Goal: Task Accomplishment & Management: Manage account settings

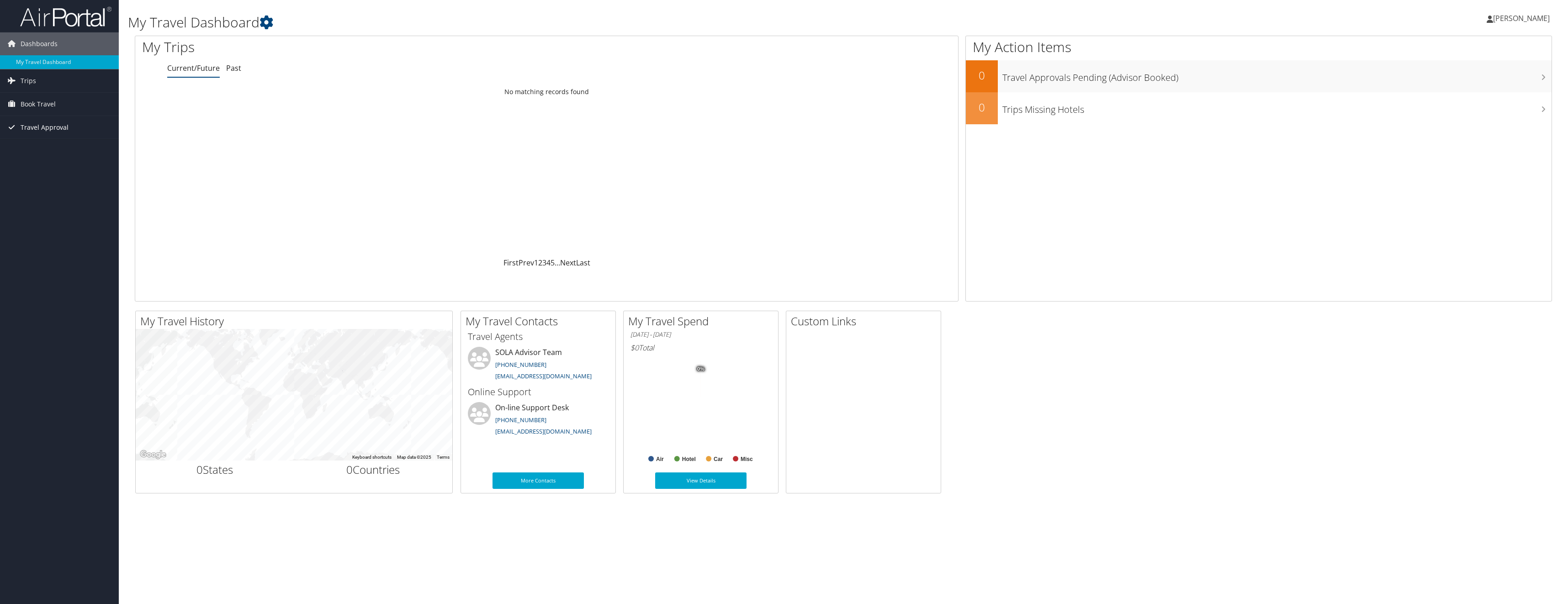
click at [38, 126] on span "Travel Approval" at bounding box center [45, 127] width 48 height 23
click at [31, 188] on link "Approvals (Beta)" at bounding box center [59, 186] width 119 height 14
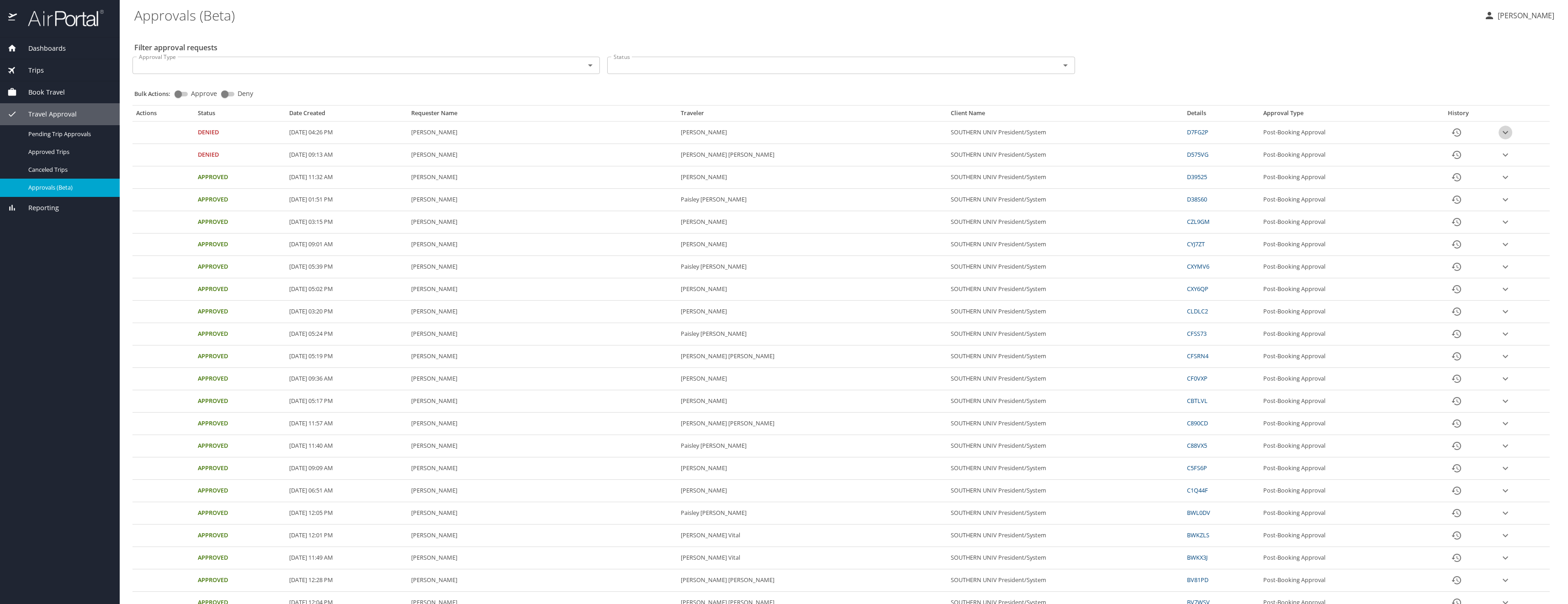
click at [1500, 132] on icon "expand row" at bounding box center [1505, 132] width 11 height 11
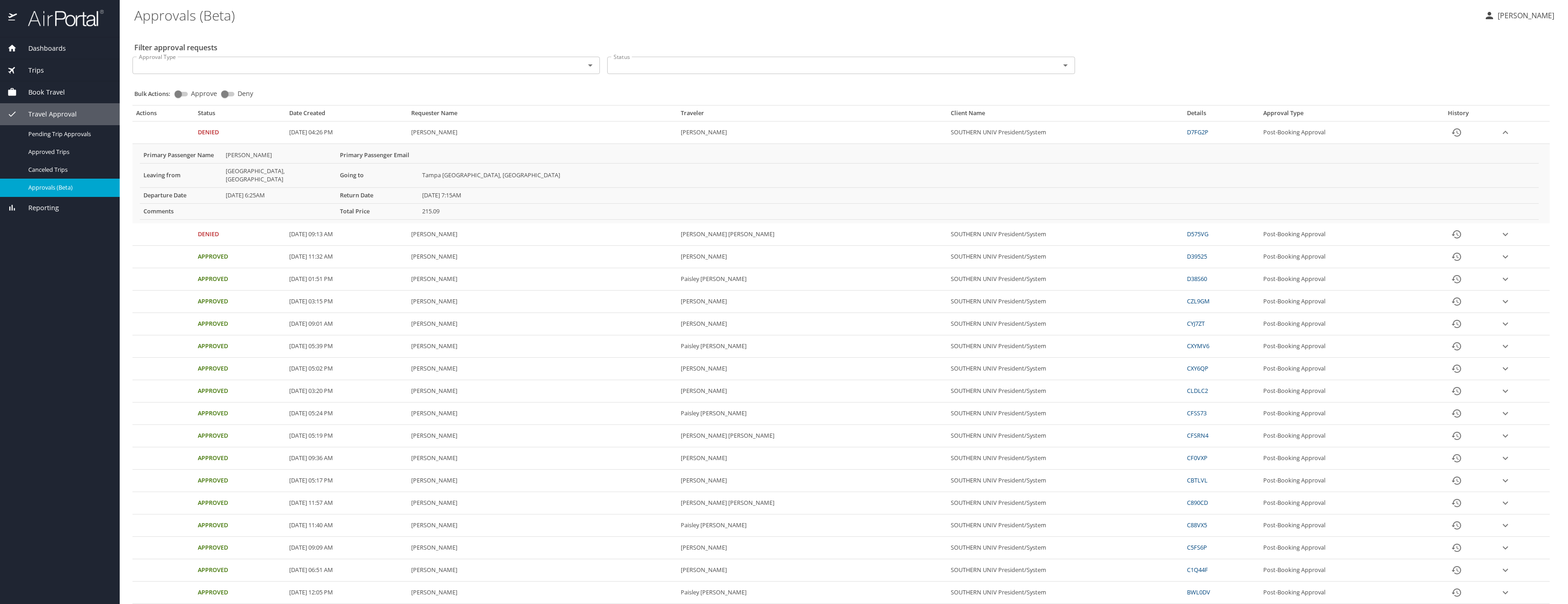
click at [1500, 132] on icon "expand row" at bounding box center [1505, 132] width 11 height 11
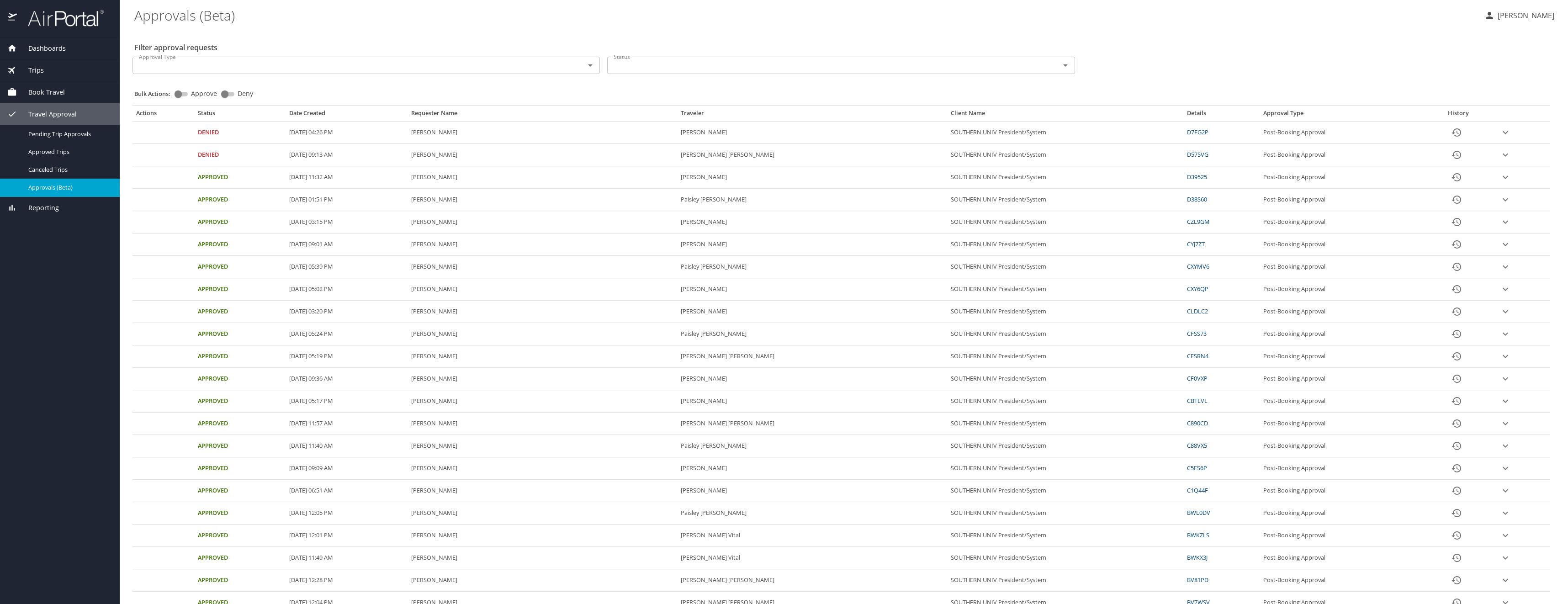
click at [1495, 15] on p "[PERSON_NAME]" at bounding box center [1525, 16] width 59 height 11
click at [1478, 102] on li "Sign out" at bounding box center [1509, 102] width 93 height 16
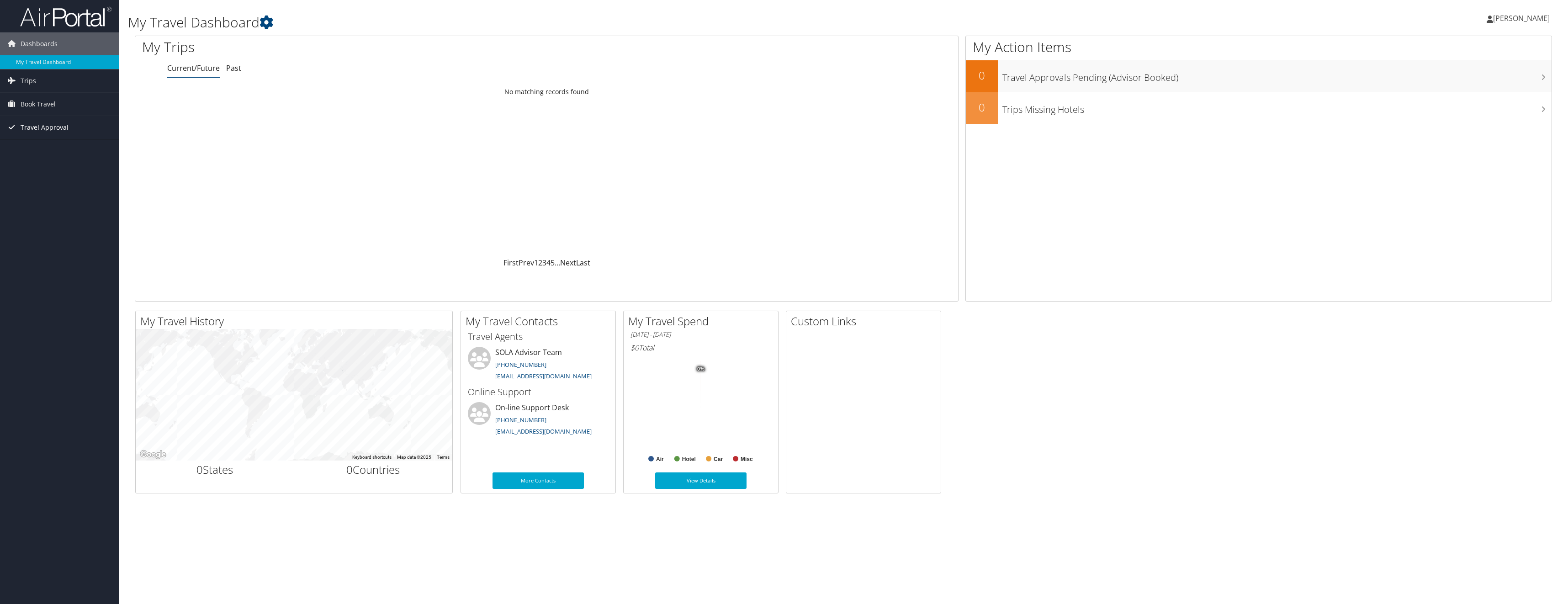
click at [45, 129] on span "Travel Approval" at bounding box center [45, 127] width 48 height 23
click at [37, 184] on link "Approvals (Beta)" at bounding box center [59, 186] width 119 height 14
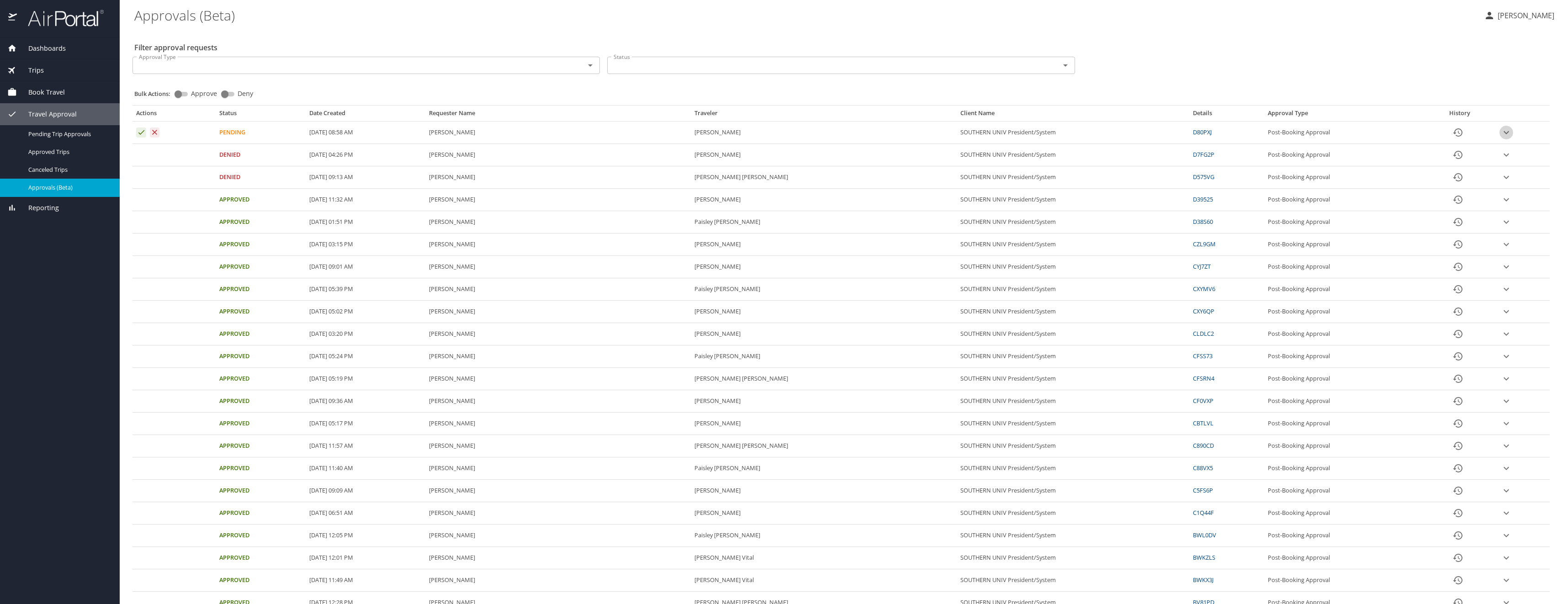
click at [1501, 132] on icon "expand row" at bounding box center [1507, 132] width 11 height 11
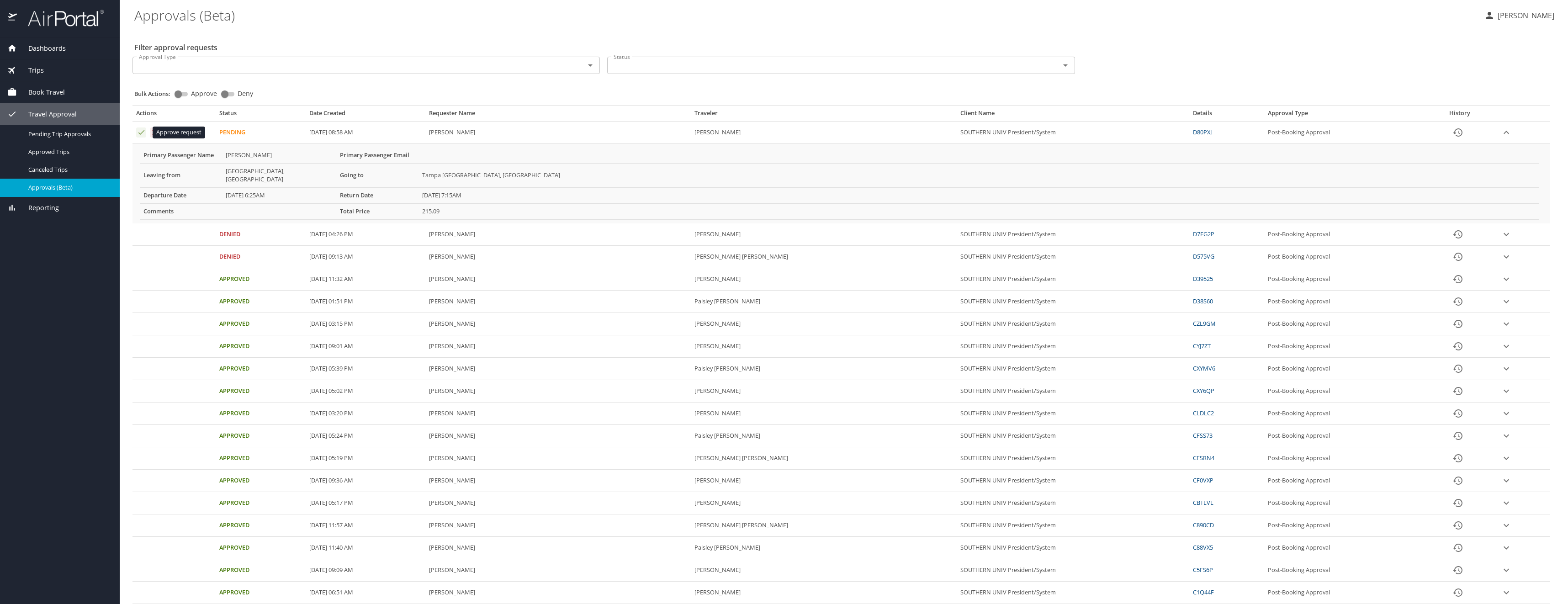
click at [140, 134] on icon "Approval table" at bounding box center [141, 132] width 6 height 5
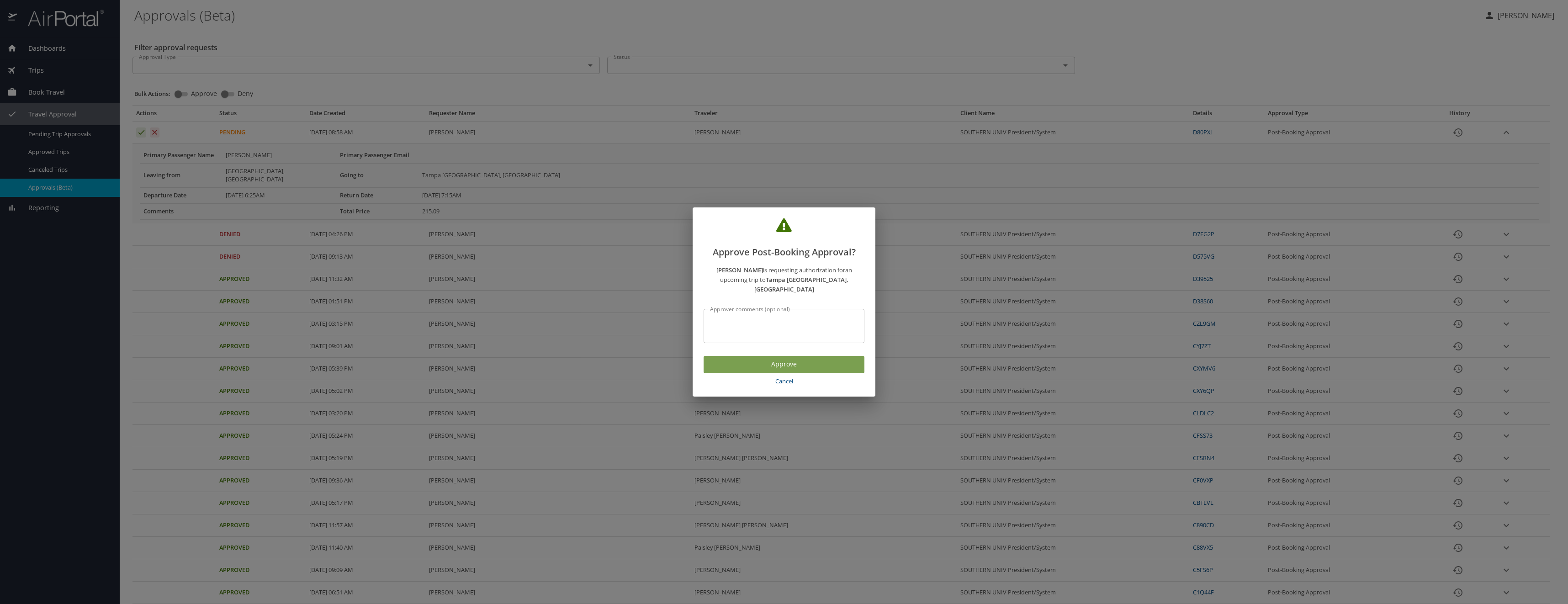
click at [782, 361] on span "Approve" at bounding box center [784, 365] width 146 height 12
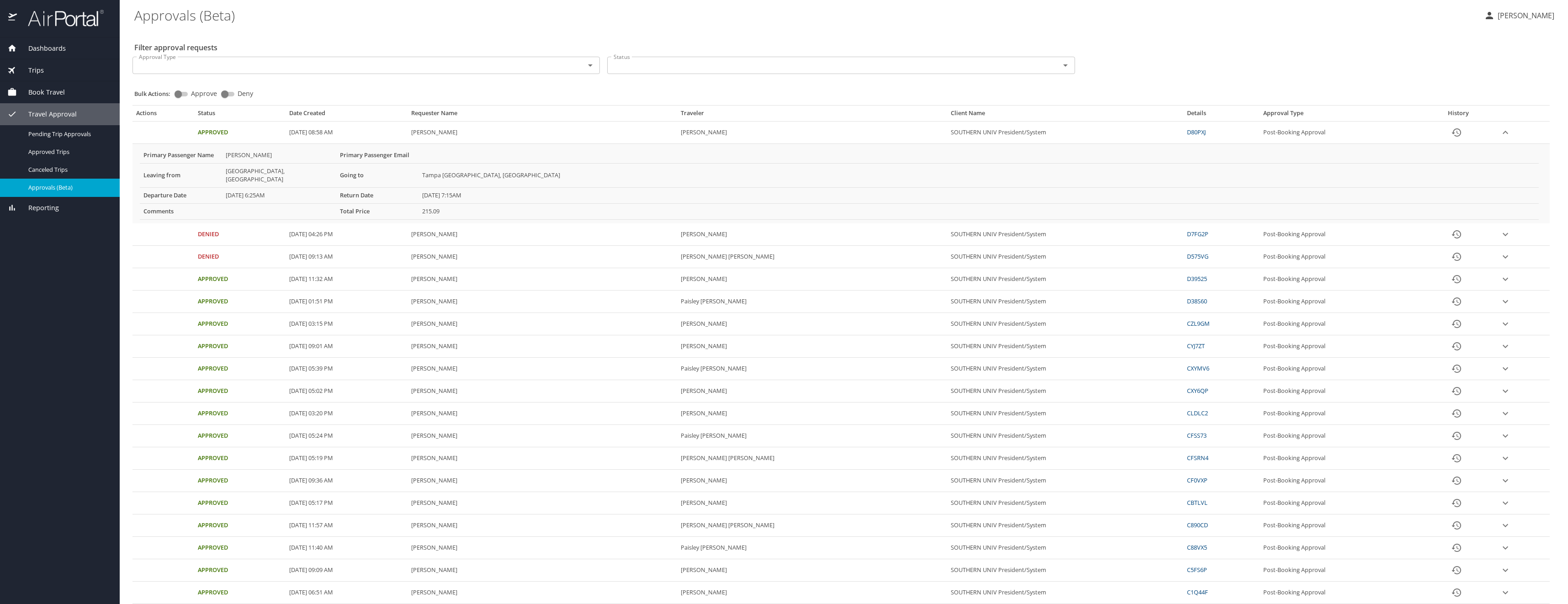
click at [1484, 16] on icon "button" at bounding box center [1489, 16] width 11 height 11
click at [1485, 106] on li "Sign out" at bounding box center [1509, 102] width 93 height 16
